Goal: Information Seeking & Learning: Learn about a topic

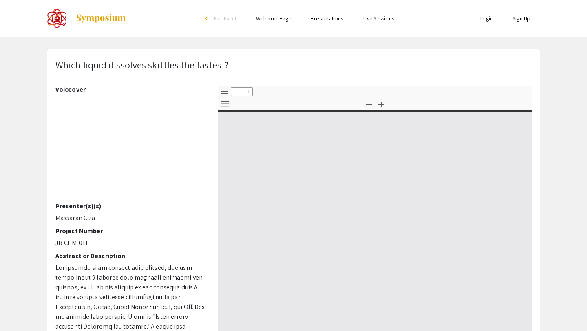
select select "custom"
type input "0"
select select "custom"
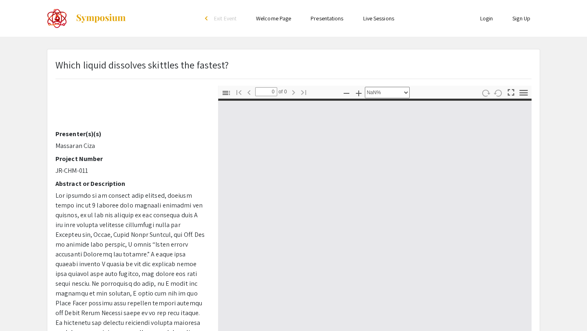
type input "1"
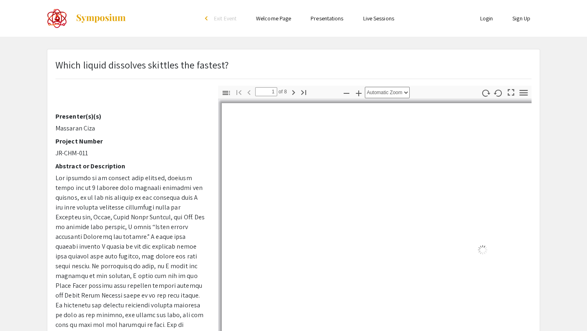
select select "auto"
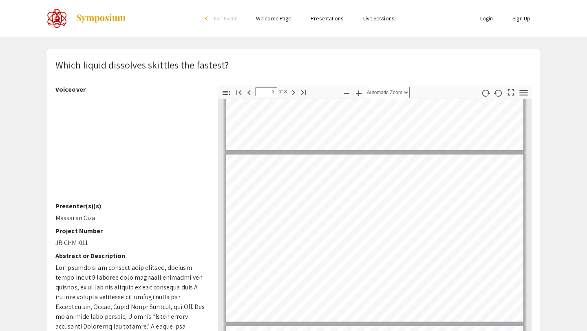
scroll to position [51, 0]
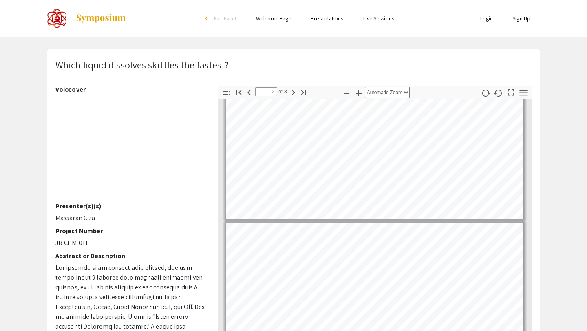
type input "1"
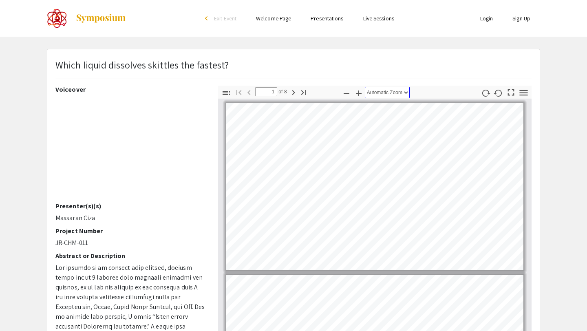
click at [401, 98] on select "Automatic Zoom Actual Size Page Fit Page Width 50% 100% 125% 150% 200% 300% 400…" at bounding box center [387, 92] width 45 height 11
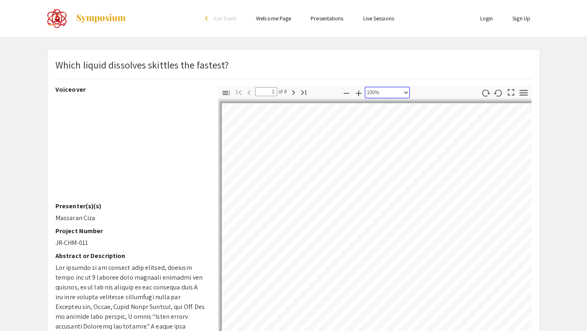
click at [407, 94] on select "Automatic Zoom Actual Size Page Fit Page Width 50% 100% 125% 150% 200% 300% 400…" at bounding box center [387, 92] width 45 height 11
select select "page-fit"
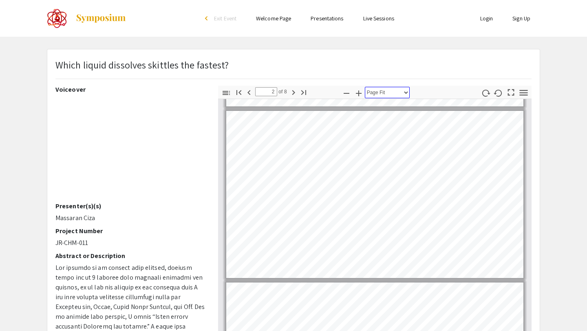
scroll to position [163, 0]
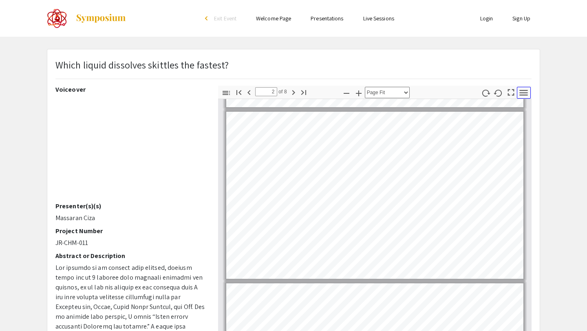
click at [523, 97] on icon "button" at bounding box center [523, 92] width 11 height 11
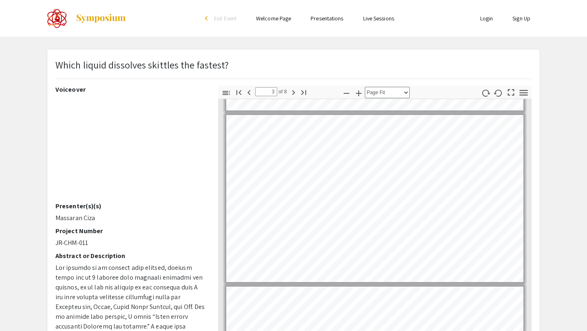
scroll to position [333, 0]
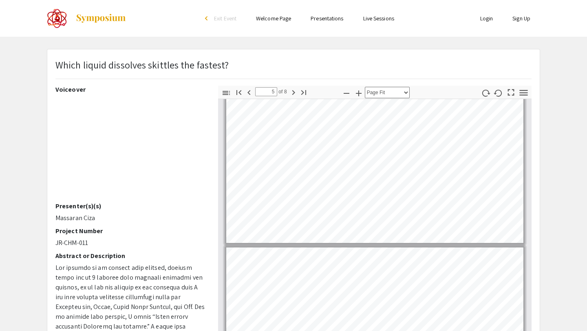
type input "6"
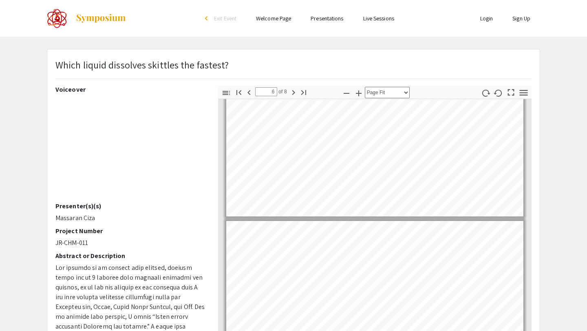
scroll to position [770, 0]
